Goal: Use online tool/utility: Utilize a website feature to perform a specific function

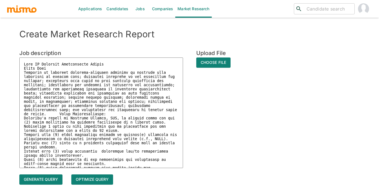
scroll to position [164, 0]
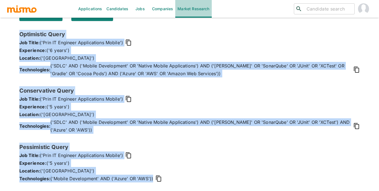
click at [195, 11] on link "Market Research" at bounding box center [193, 9] width 36 height 18
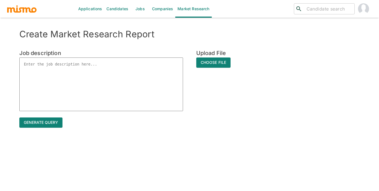
click at [44, 74] on textarea at bounding box center [101, 85] width 164 height 54
paste textarea "SQA Consultant IV 44180 - IC4 "Completes work assignments and supports business…"
type textarea "SQA Consultant IV 44180 - IC4 "Completes work assignments and supports business…"
type textarea "x"
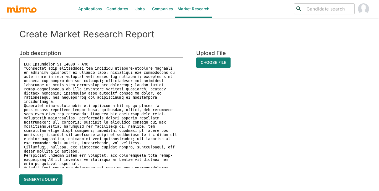
drag, startPoint x: 92, startPoint y: 64, endPoint x: 63, endPoint y: 64, distance: 29.6
click at [63, 64] on textarea at bounding box center [101, 113] width 164 height 111
type textarea "SQA Consultant IV "Completes work assignments and supports business-specific pr…"
type textarea "x"
type textarea "SQA Consultant IV "Completes work assignments and supports business-specific pr…"
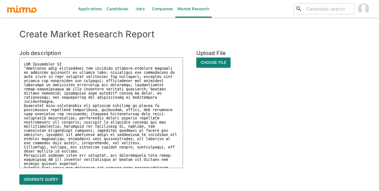
type textarea "x"
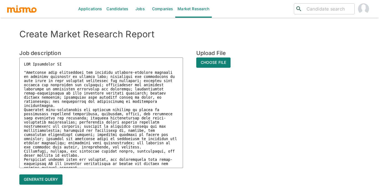
type textarea "SQA Consultant IV C "Completes work assignments and supports business-specific …"
type textarea "x"
type textarea "SQA Consultant IV Co "Completes work assignments and supports business-specific…"
type textarea "x"
type textarea "SQA Consultant IV Cos "Completes work assignments and supports business-specifi…"
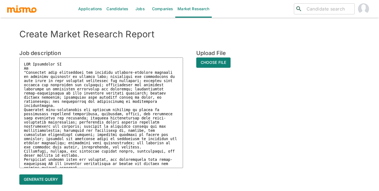
type textarea "x"
type textarea "SQA Consultant IV Cost "Completes work assignments and supports business-specif…"
type textarea "x"
type textarea "SQA Consultant IV Costa "Completes work assignments and supports business-speci…"
type textarea "x"
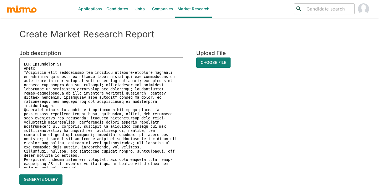
type textarea "SQA Consultant IV Costa "Completes work assignments and supports business-speci…"
type textarea "x"
type textarea "SQA Consultant [PERSON_NAME] R "Completes work assignments and supports busines…"
type textarea "x"
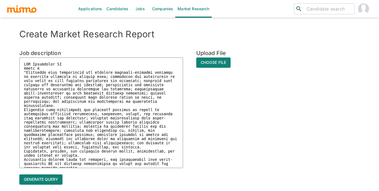
type textarea "SQA Consultant IV Costa Ri "Completes work assignments and supports business-sp…"
type textarea "x"
type textarea "SQA Consultant IV [PERSON_NAME] "Completes work assignments and supports busine…"
type textarea "x"
type textarea "SQA Consultant IV Costa RicA "Completes work assignments and supports business-…"
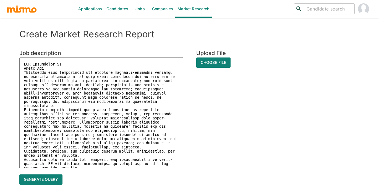
type textarea "x"
type textarea "SQA Consultant IV [PERSON_NAME] "Completes work assignments and supports busine…"
type textarea "x"
type textarea "SQA Consultant IV [GEOGRAPHIC_DATA] "Completes work assignments and supports bu…"
type textarea "x"
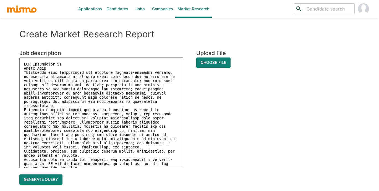
type textarea "SQA Consultant IV [GEOGRAPHIC_DATA] "Completes work assignments and supports bu…"
click at [45, 178] on button "Generate query" at bounding box center [40, 180] width 43 height 10
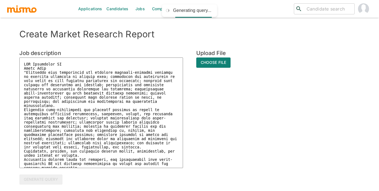
scroll to position [13, 0]
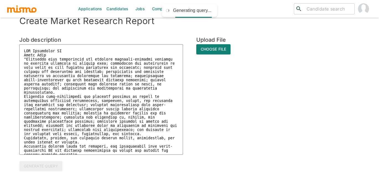
type textarea "x"
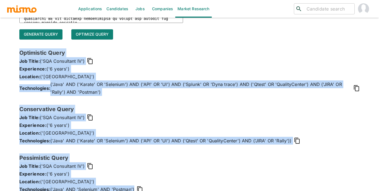
scroll to position [156, 0]
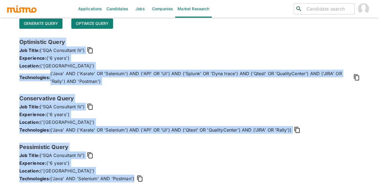
drag, startPoint x: 20, startPoint y: 51, endPoint x: 106, endPoint y: 201, distance: 173.6
copy div "Optimistic Query Job Title: ('SQA Consultant IV') Experience: ('6 years') Locat…"
